Goal: Register for event/course

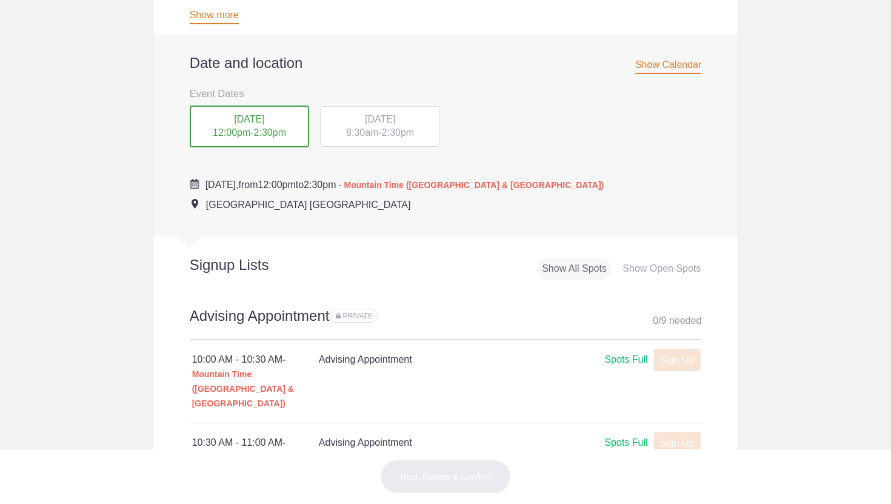
scroll to position [450, 0]
click at [627, 351] on div "Spots Full" at bounding box center [625, 358] width 43 height 15
click at [639, 256] on div "Show Open Spots" at bounding box center [662, 267] width 88 height 22
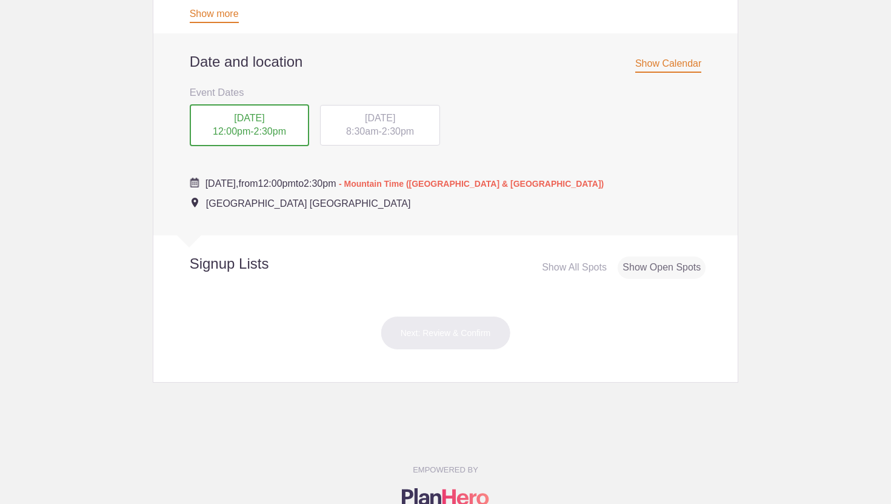
click at [603, 256] on div "Show All Spots" at bounding box center [574, 267] width 75 height 22
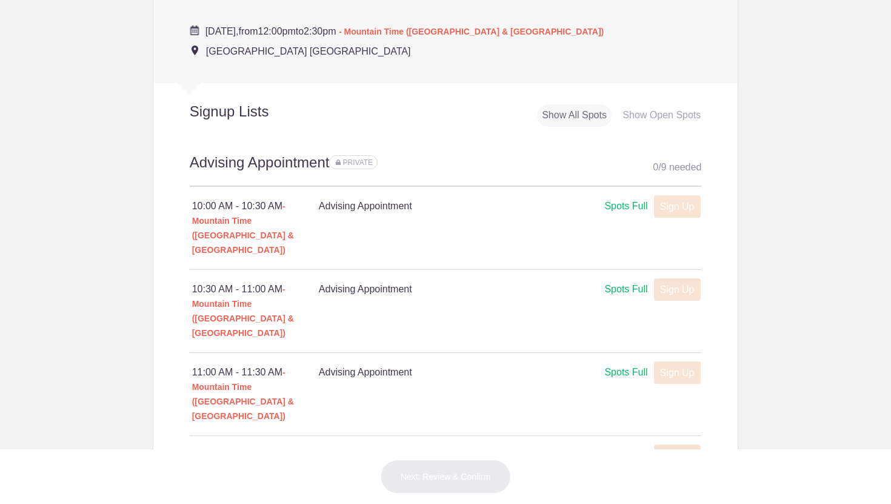
scroll to position [603, 0]
click at [397, 194] on div "10:00 AM - 10:30 AM - Mountain Time ([GEOGRAPHIC_DATA] & [GEOGRAPHIC_DATA]) Adv…" at bounding box center [446, 227] width 512 height 82
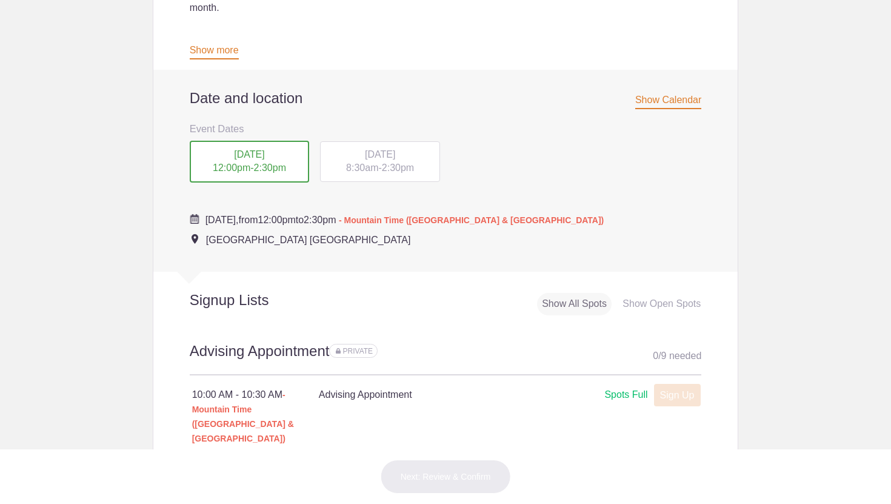
scroll to position [364, 0]
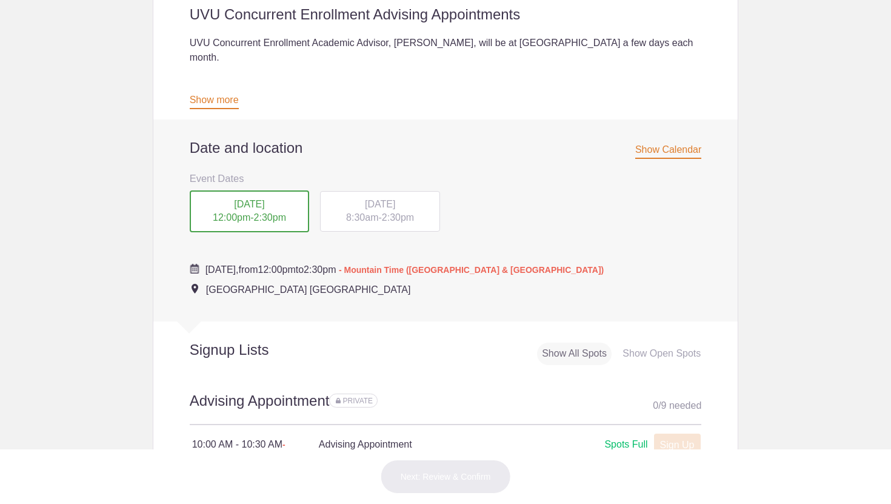
click at [364, 212] on span "8:30am" at bounding box center [362, 217] width 32 height 10
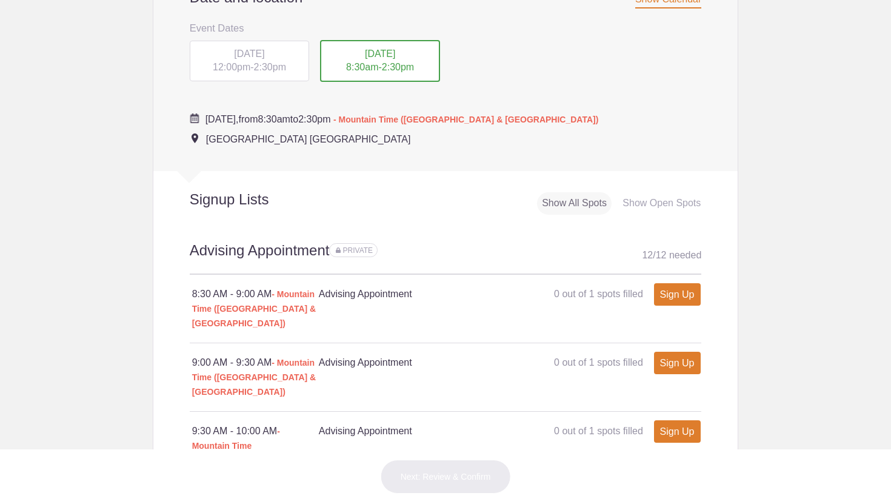
scroll to position [516, 0]
click at [670, 170] on div "Signup Lists Show All Spots Show Open Spots" at bounding box center [445, 195] width 585 height 50
click at [672, 191] on div "Show Open Spots" at bounding box center [662, 202] width 88 height 22
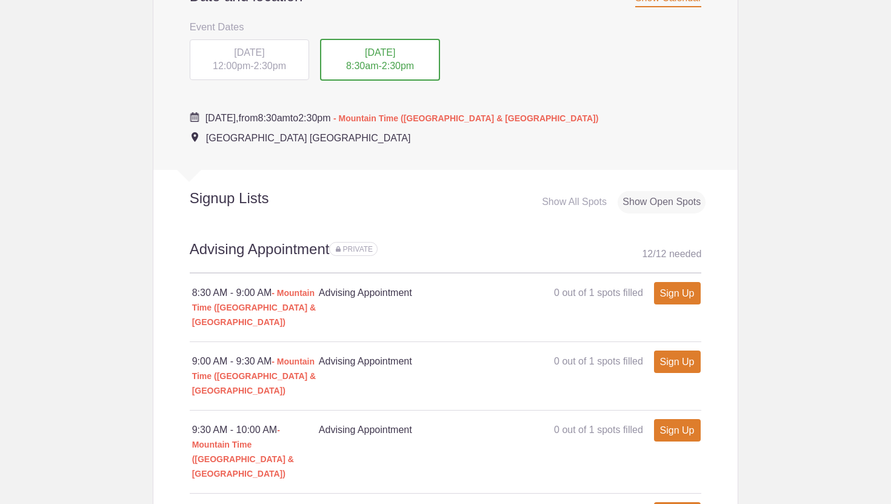
click at [599, 191] on div "Show All Spots" at bounding box center [574, 202] width 75 height 22
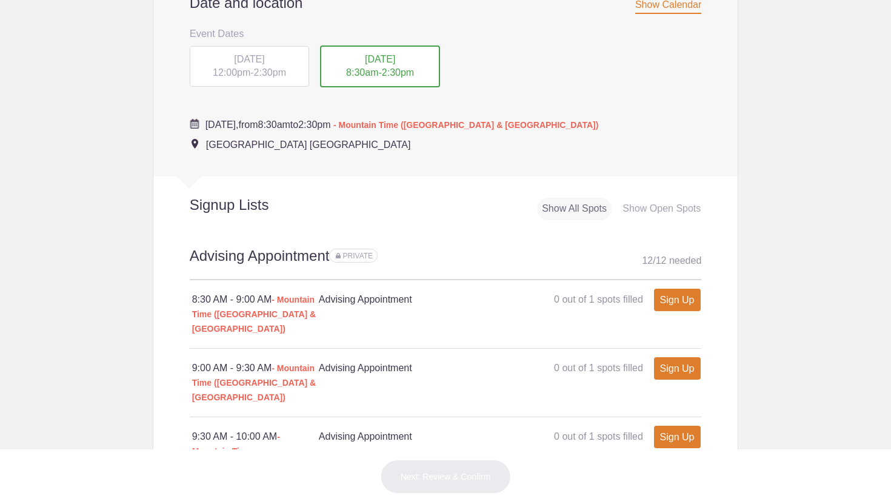
scroll to position [514, 0]
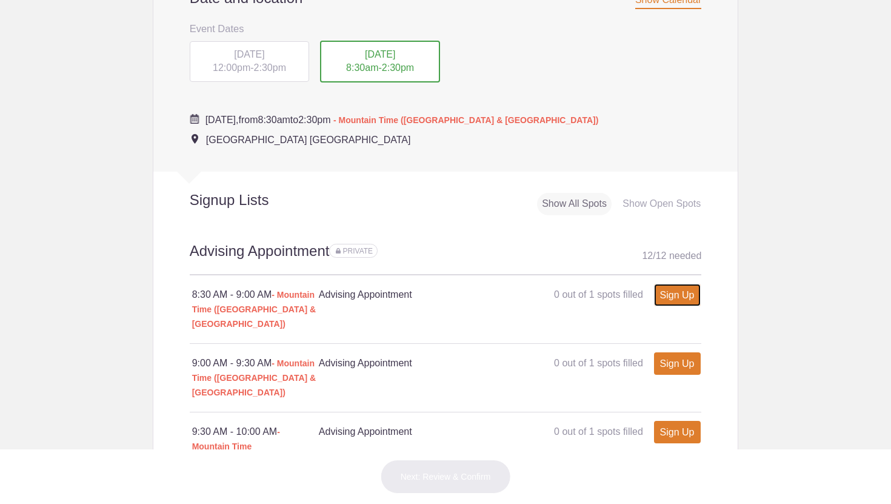
click at [669, 284] on link "Sign Up" at bounding box center [677, 295] width 47 height 22
type input "1"
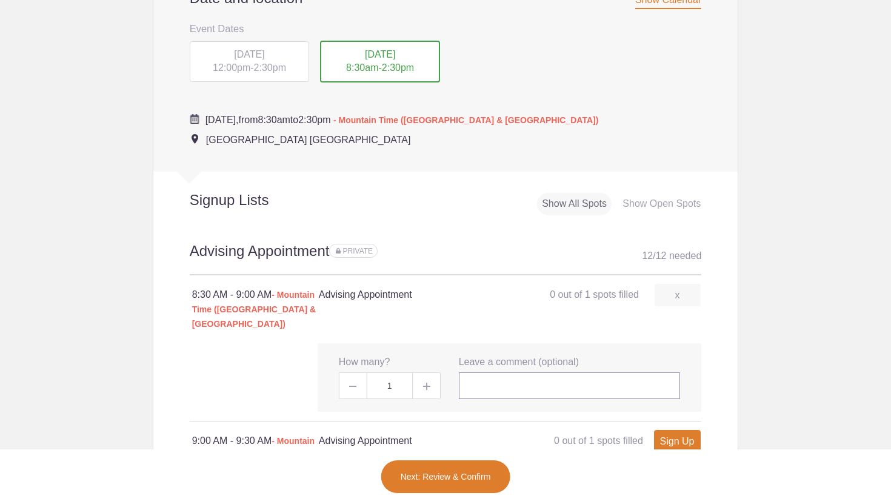
click at [504, 372] on input "text" at bounding box center [570, 385] width 222 height 27
drag, startPoint x: 626, startPoint y: 343, endPoint x: 595, endPoint y: 343, distance: 30.9
click at [595, 372] on input "UVU Extra credits not letting me sign up" at bounding box center [570, 385] width 222 height 27
type input "UVU Extra credits not letting me register"
click at [679, 430] on link "Sign Up" at bounding box center [677, 441] width 47 height 22
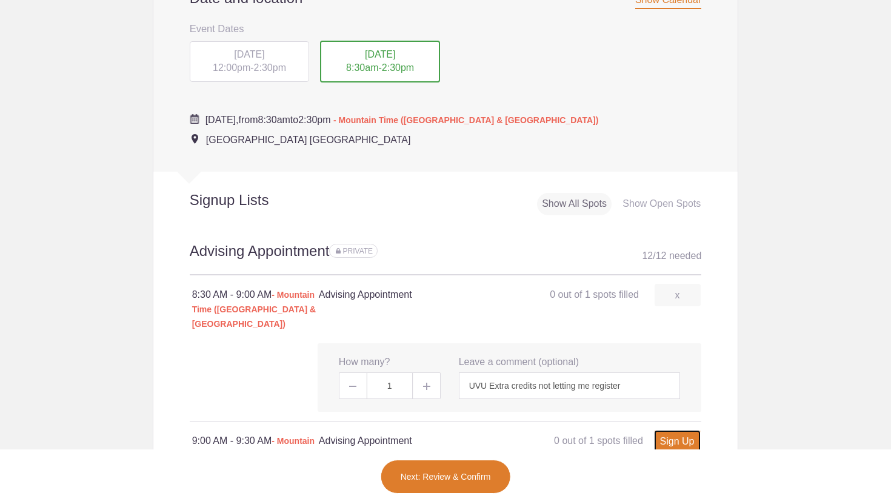
type input "1"
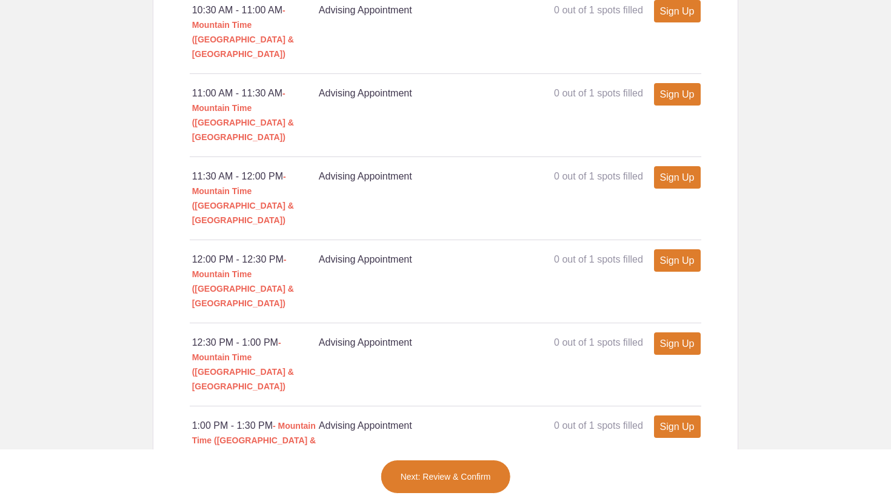
scroll to position [1454, 0]
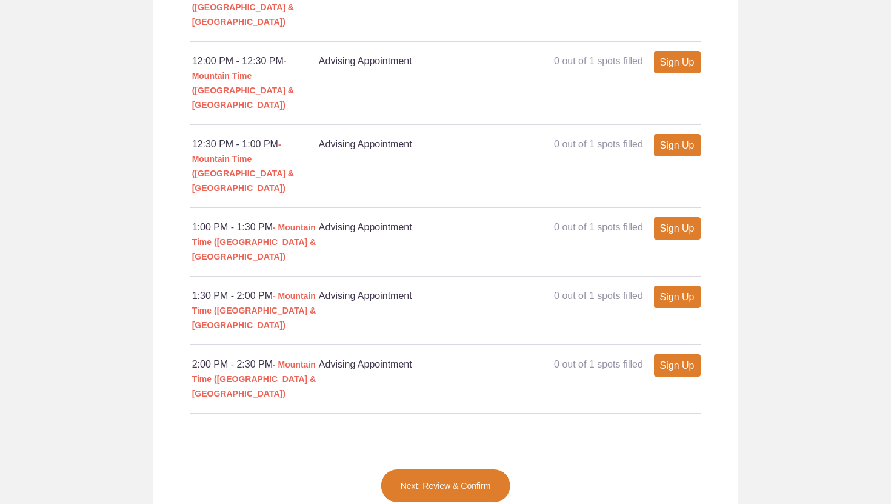
click at [463, 469] on button "Next: Review & Confirm" at bounding box center [446, 486] width 130 height 34
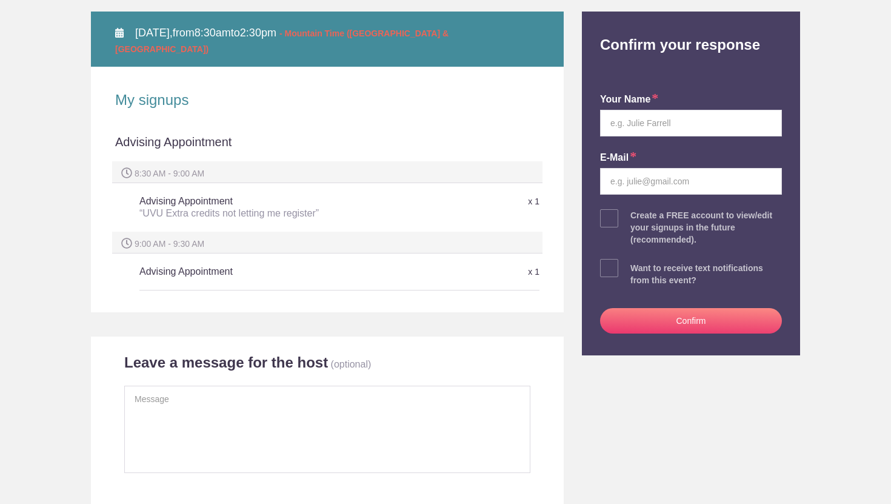
scroll to position [184, 0]
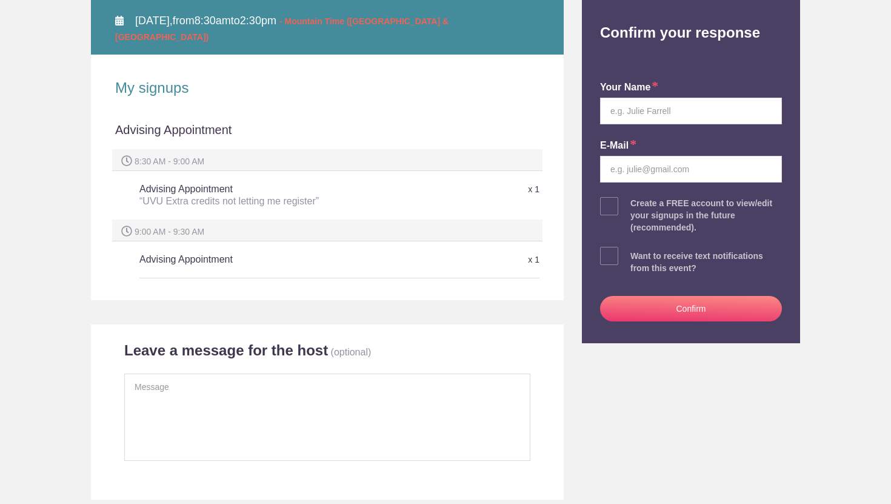
click at [224, 219] on div "9:00 AM - 9:30 AM" at bounding box center [327, 230] width 430 height 22
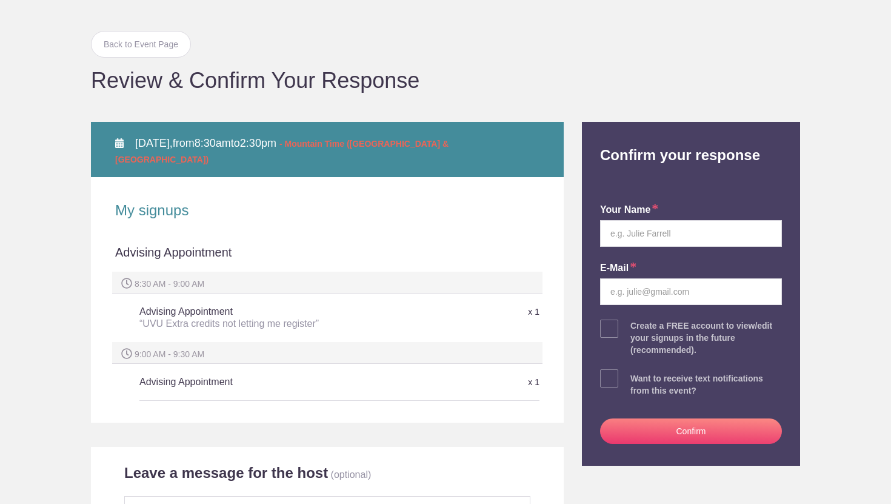
scroll to position [0, 0]
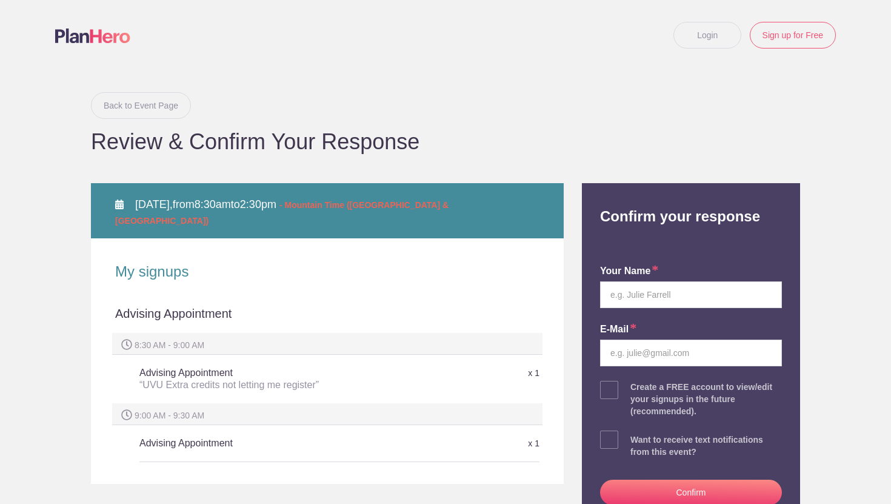
click at [144, 104] on link "Back to Event Page" at bounding box center [141, 105] width 100 height 27
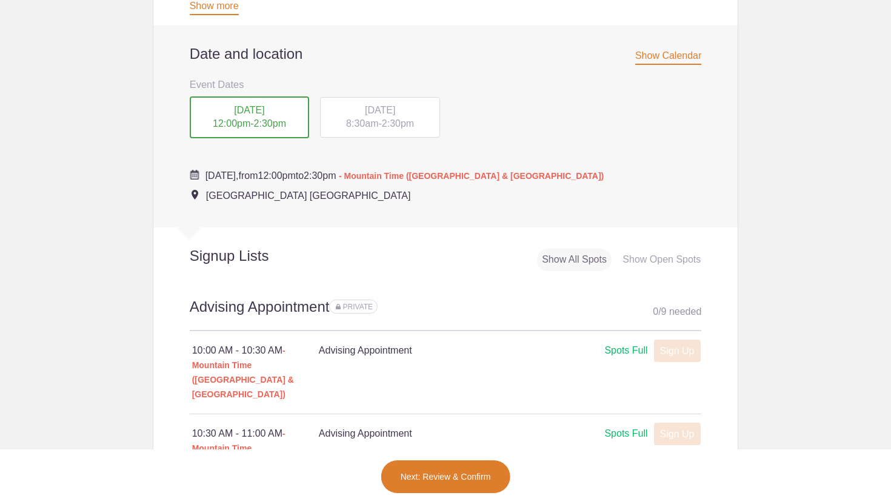
scroll to position [456, 0]
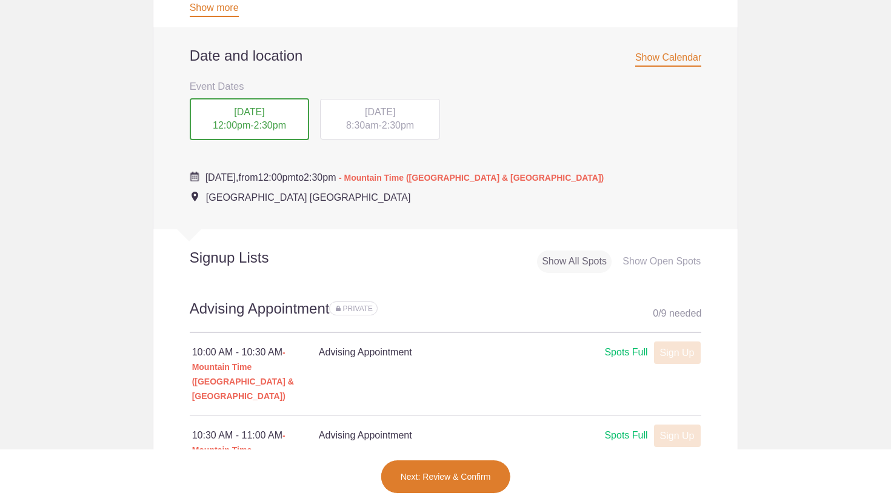
click at [396, 106] on div "[DATE] 8:30am - 2:30pm" at bounding box center [380, 119] width 120 height 41
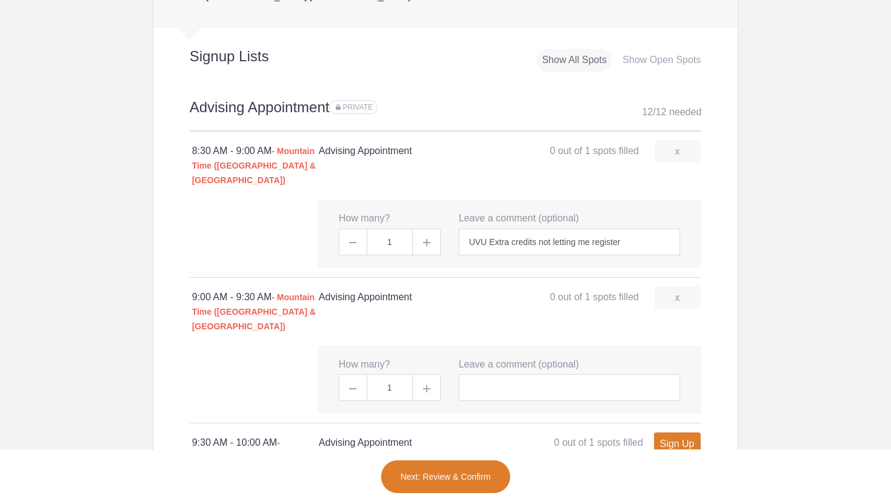
scroll to position [670, 0]
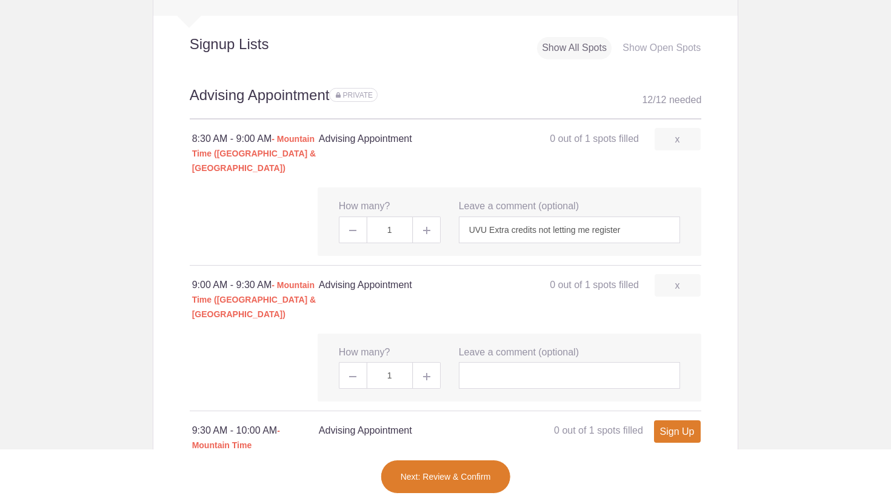
click at [360, 362] on span at bounding box center [352, 375] width 27 height 27
type input "0"
click at [666, 274] on link "x" at bounding box center [678, 285] width 46 height 22
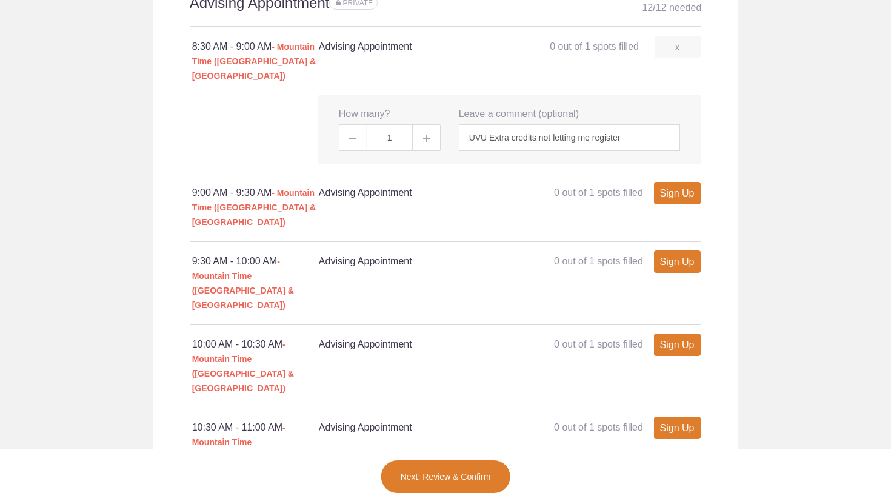
scroll to position [645, 0]
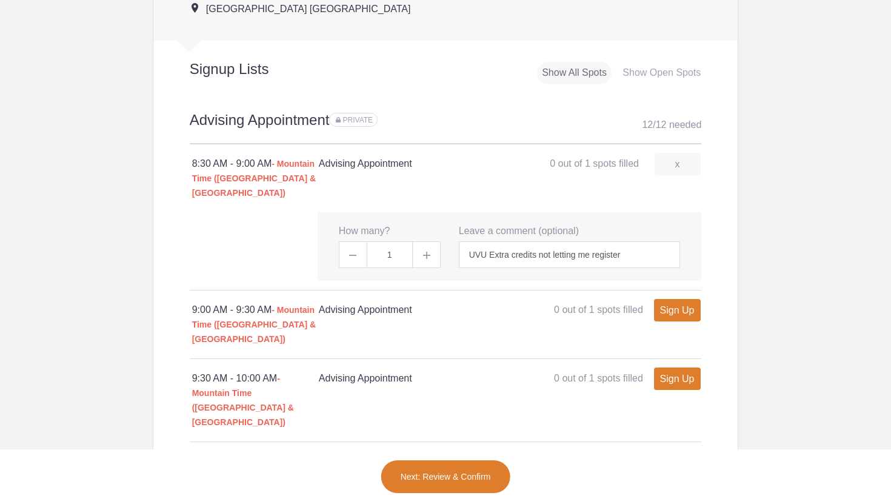
click at [462, 477] on button "Next: Review & Confirm" at bounding box center [446, 476] width 130 height 34
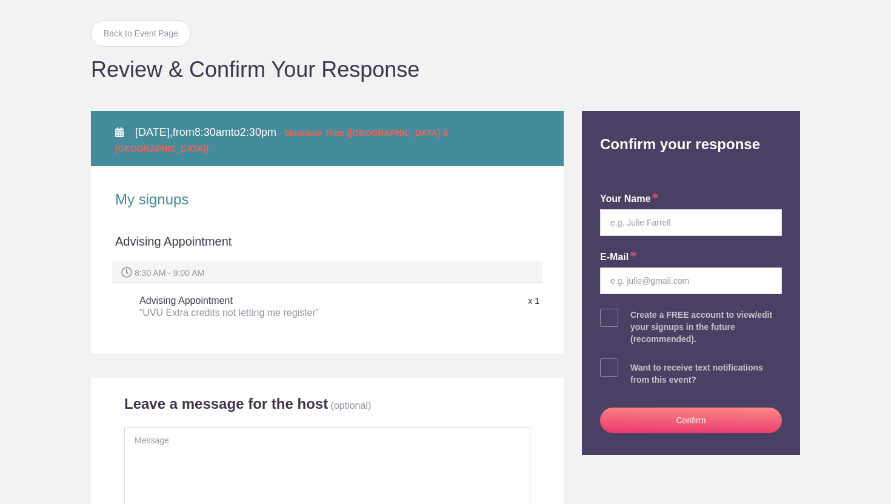
scroll to position [73, 0]
click at [638, 210] on input "text" at bounding box center [691, 222] width 182 height 27
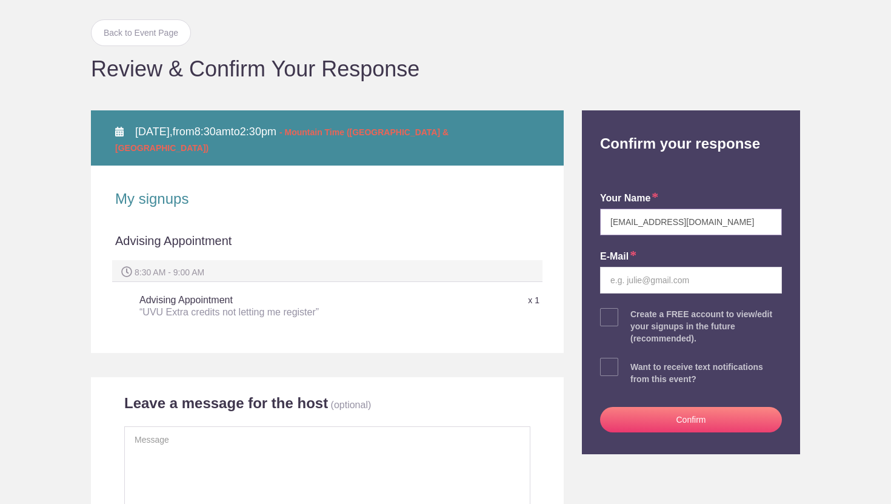
drag, startPoint x: 719, startPoint y: 215, endPoint x: 604, endPoint y: 215, distance: 114.6
click at [603, 215] on input "[EMAIL_ADDRESS][DOMAIN_NAME]" at bounding box center [691, 222] width 182 height 27
click at [621, 220] on input "[EMAIL_ADDRESS][DOMAIN_NAME]" at bounding box center [691, 222] width 182 height 27
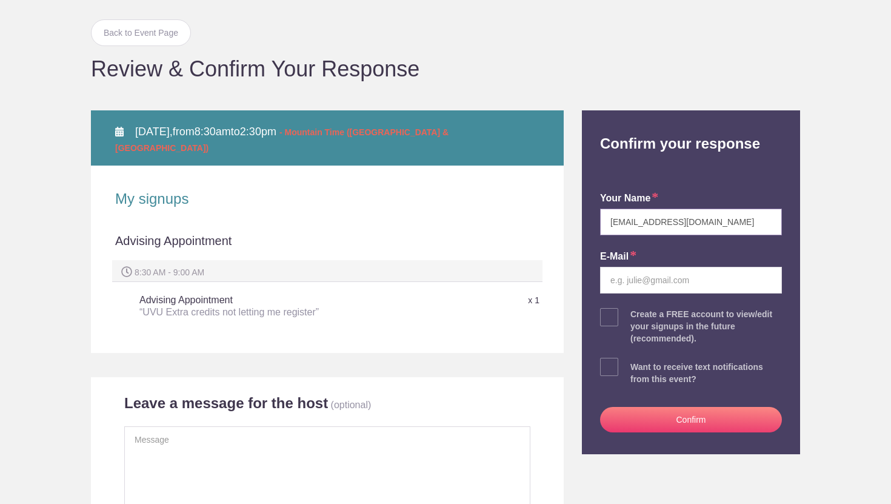
type input "[EMAIL_ADDRESS][DOMAIN_NAME]"
click at [632, 278] on input "email" at bounding box center [691, 280] width 182 height 27
paste input "[EMAIL_ADDRESS][DOMAIN_NAME]"
type input "[EMAIL_ADDRESS][DOMAIN_NAME]"
click at [644, 223] on input "[EMAIL_ADDRESS][DOMAIN_NAME]" at bounding box center [691, 222] width 182 height 27
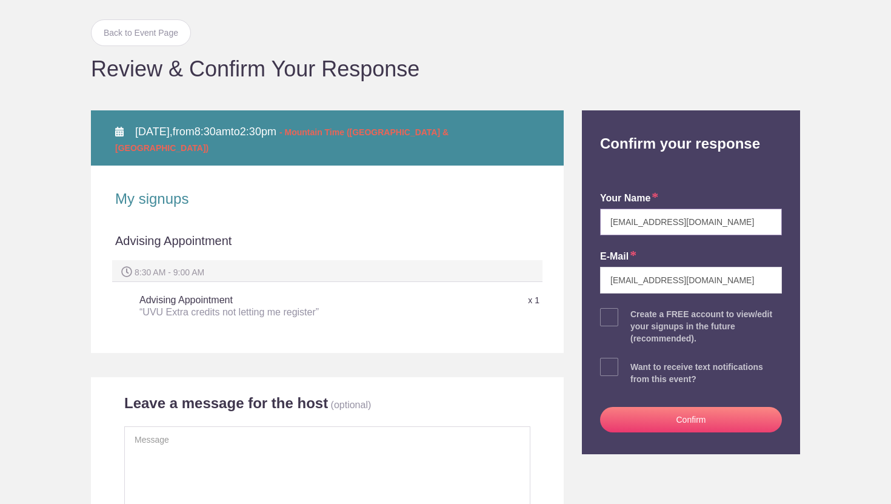
click at [644, 223] on input "[EMAIL_ADDRESS][DOMAIN_NAME]" at bounding box center [691, 222] width 182 height 27
click at [642, 223] on input "[DOMAIN_NAME]" at bounding box center [691, 222] width 182 height 27
type input "[PERSON_NAME]"
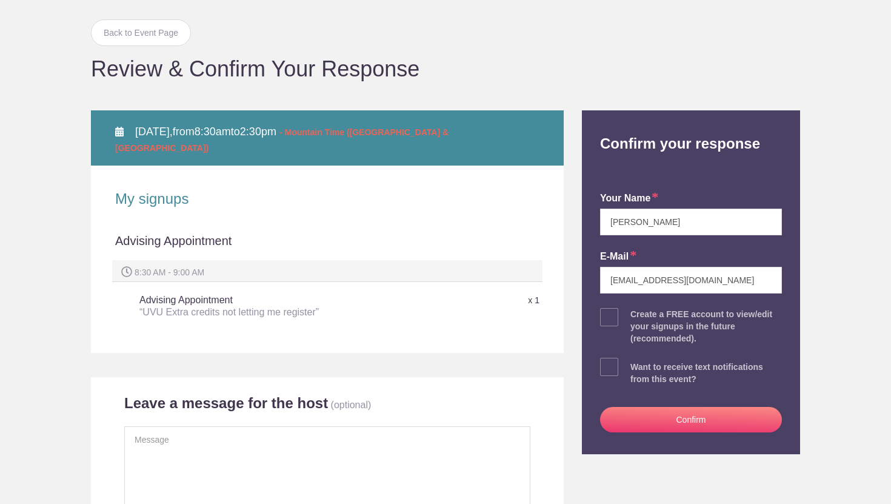
click at [601, 321] on span at bounding box center [609, 317] width 18 height 18
click at [634, 318] on input "checkbox" at bounding box center [725, 314] width 182 height 8
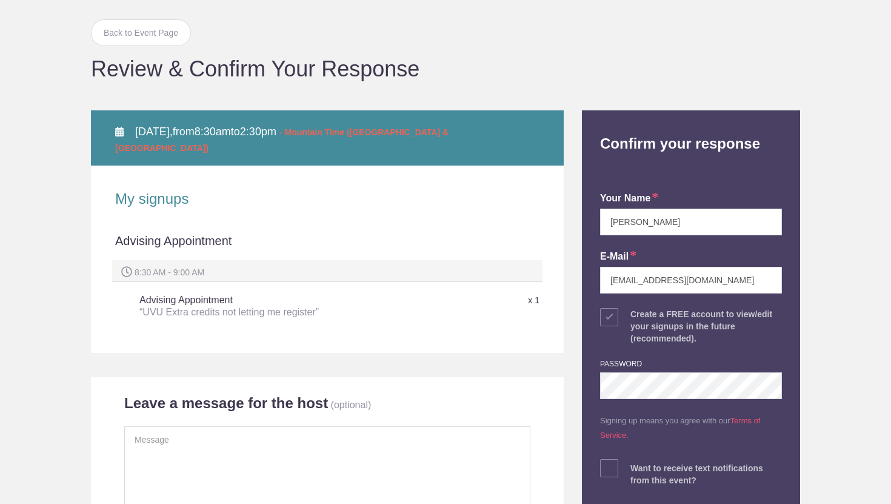
click at [607, 320] on span at bounding box center [609, 317] width 18 height 18
click at [634, 318] on input "checkbox" at bounding box center [725, 314] width 182 height 8
checkbox input "false"
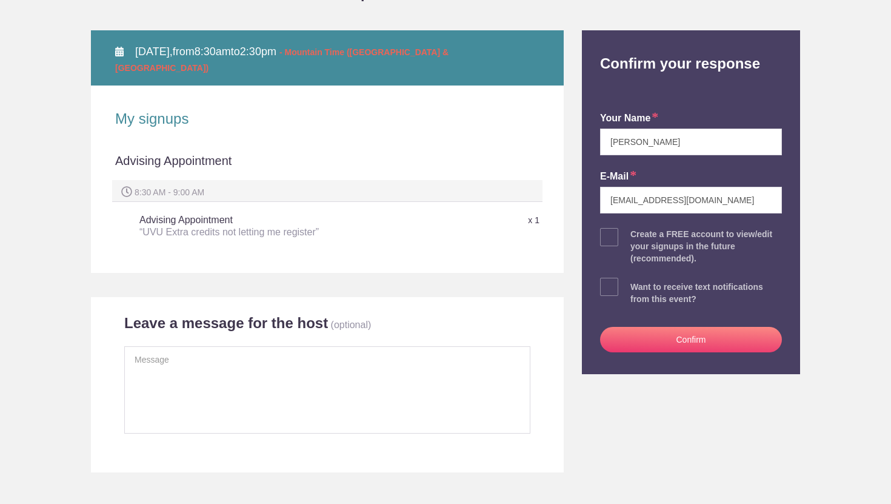
scroll to position [165, 0]
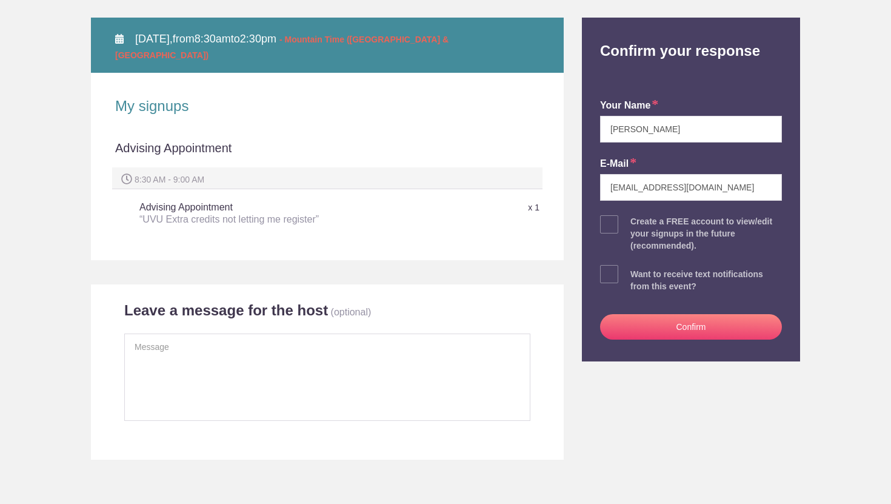
click at [650, 321] on button "Confirm" at bounding box center [691, 326] width 182 height 25
